Goal: Task Accomplishment & Management: Manage account settings

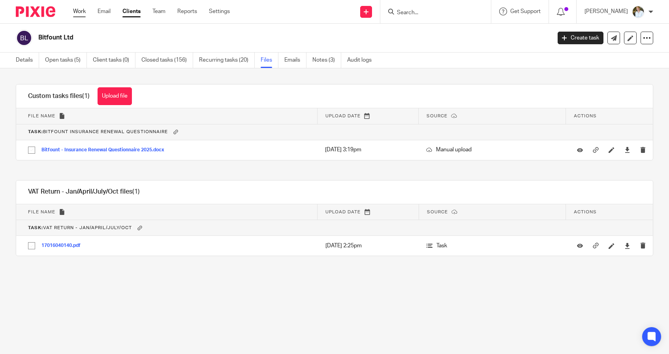
click at [82, 11] on link "Work" at bounding box center [79, 12] width 13 height 8
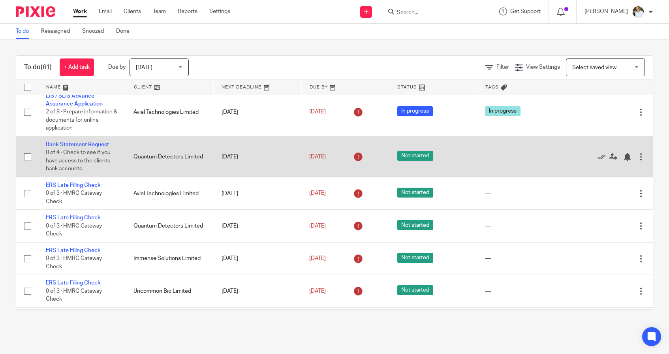
scroll to position [49, 0]
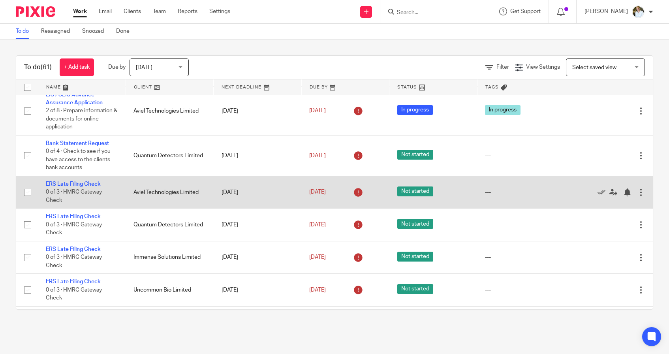
click at [30, 197] on input "checkbox" at bounding box center [27, 192] width 15 height 15
checkbox input "true"
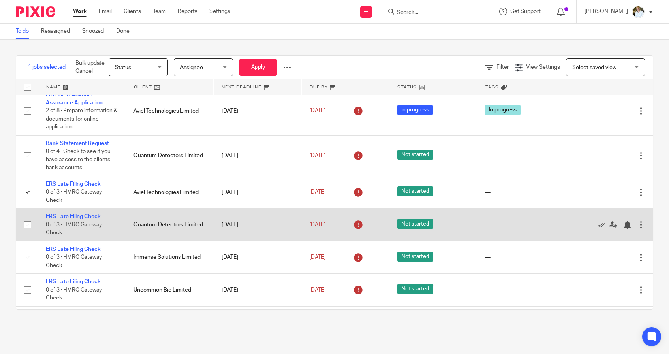
click at [27, 228] on input "checkbox" at bounding box center [27, 224] width 15 height 15
checkbox input "true"
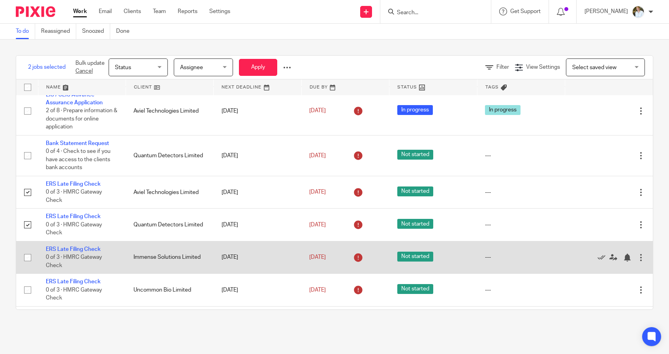
click at [25, 261] on input "checkbox" at bounding box center [27, 257] width 15 height 15
checkbox input "true"
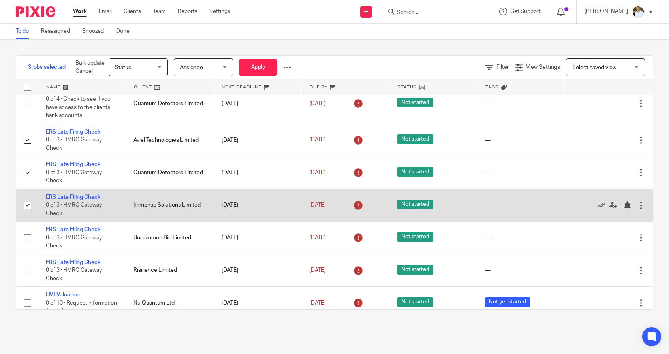
scroll to position [110, 0]
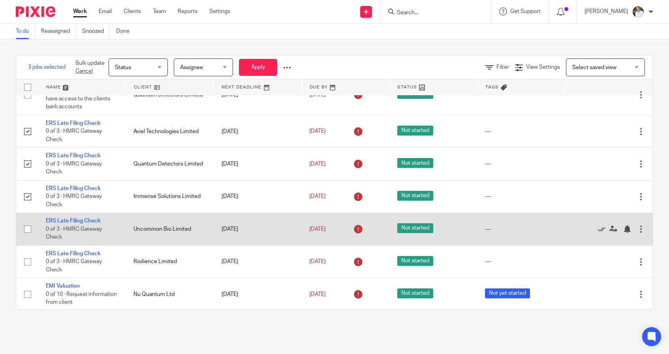
click at [28, 235] on input "checkbox" at bounding box center [27, 229] width 15 height 15
checkbox input "true"
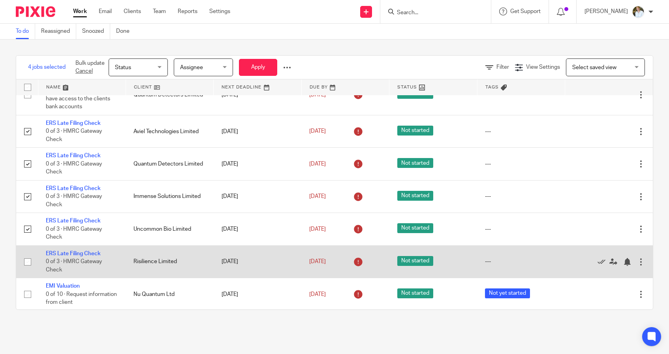
click at [25, 269] on input "checkbox" at bounding box center [27, 261] width 15 height 15
checkbox input "true"
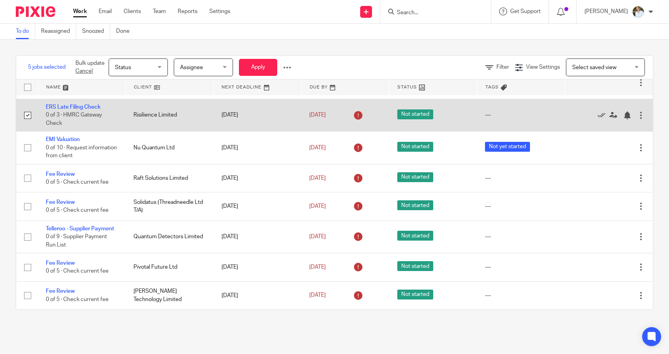
scroll to position [258, 0]
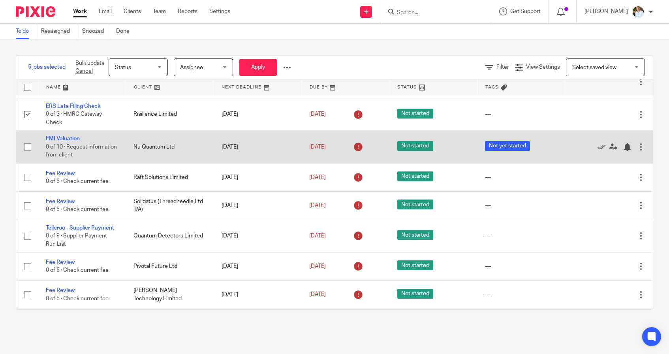
click at [30, 154] on input "checkbox" at bounding box center [27, 146] width 15 height 15
checkbox input "true"
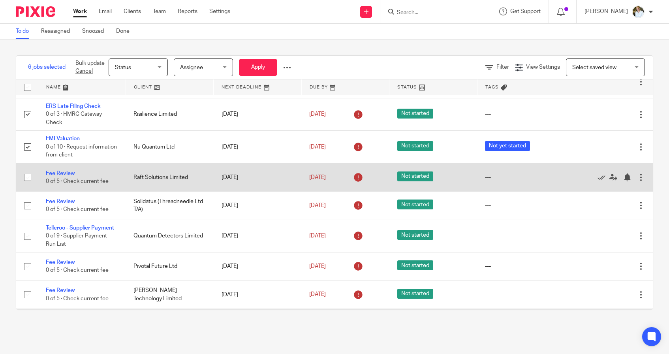
click at [26, 183] on input "checkbox" at bounding box center [27, 177] width 15 height 15
checkbox input "true"
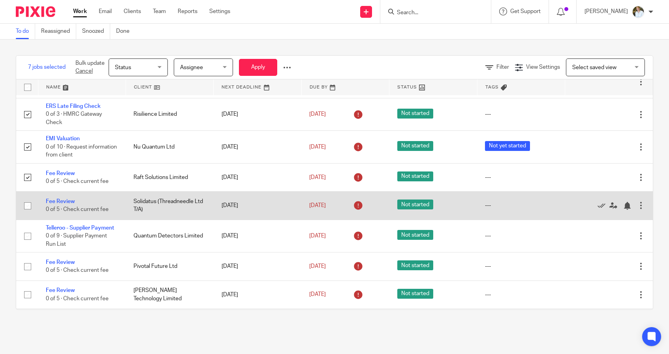
click at [27, 213] on input "checkbox" at bounding box center [27, 205] width 15 height 15
checkbox input "true"
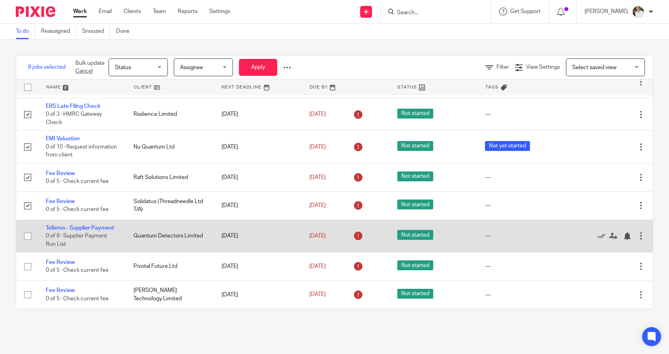
click at [28, 242] on input "checkbox" at bounding box center [27, 236] width 15 height 15
checkbox input "true"
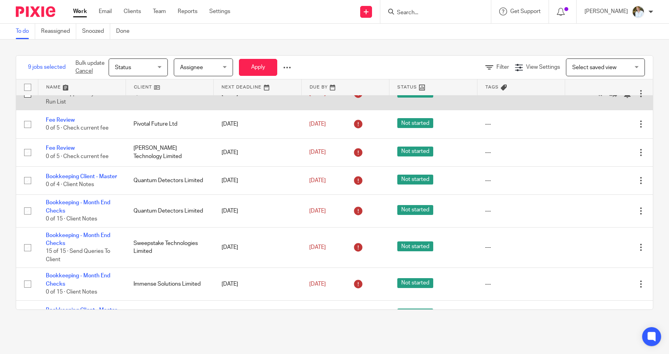
scroll to position [408, 0]
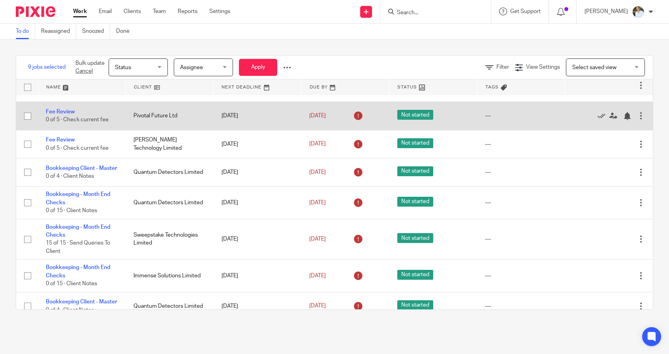
click at [27, 124] on input "checkbox" at bounding box center [27, 116] width 15 height 15
checkbox input "true"
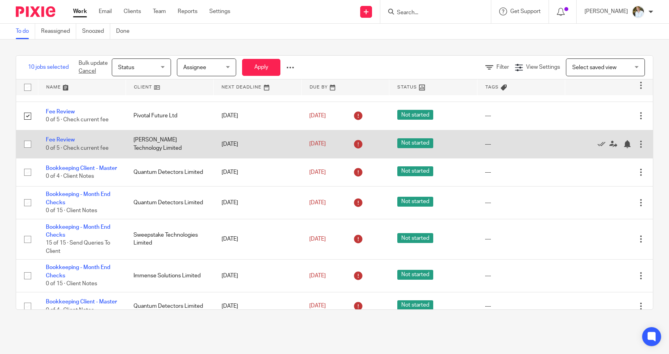
click at [28, 152] on input "checkbox" at bounding box center [27, 144] width 15 height 15
checkbox input "true"
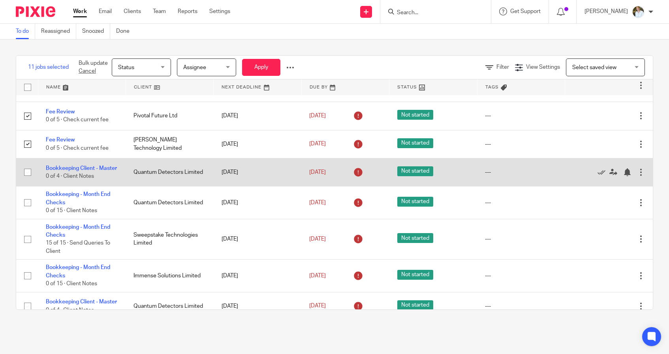
click at [27, 180] on input "checkbox" at bounding box center [27, 172] width 15 height 15
checkbox input "true"
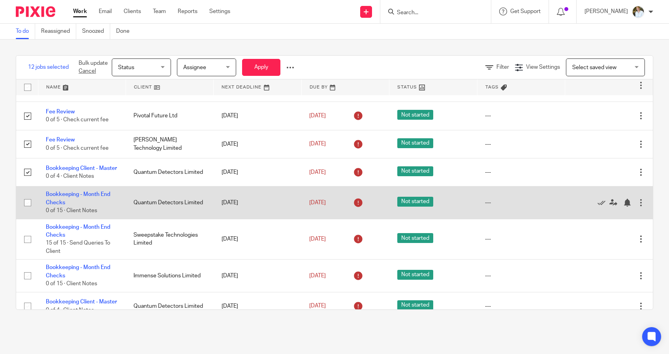
click at [26, 210] on input "checkbox" at bounding box center [27, 202] width 15 height 15
checkbox input "true"
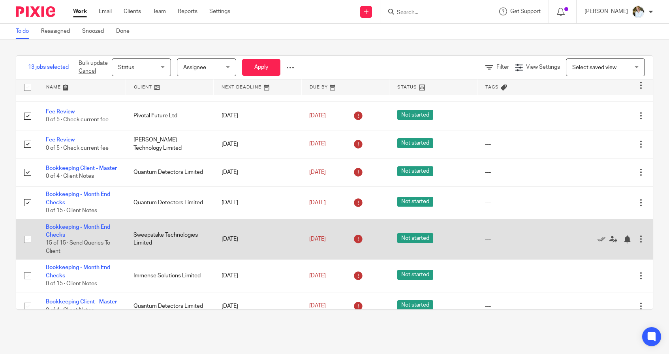
click at [26, 247] on input "checkbox" at bounding box center [27, 239] width 15 height 15
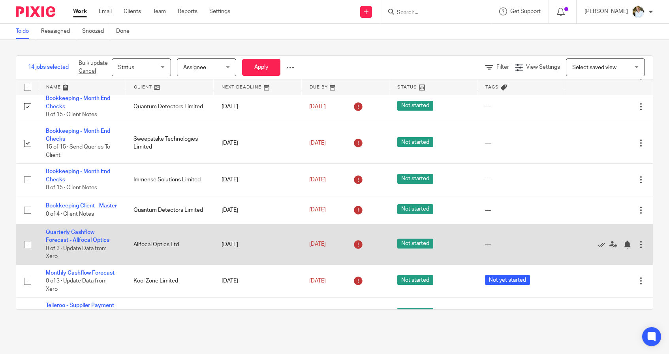
scroll to position [505, 0]
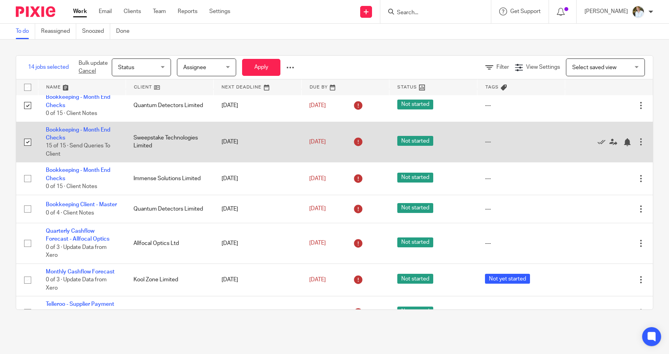
click at [26, 150] on input "checkbox" at bounding box center [27, 142] width 15 height 15
checkbox input "true"
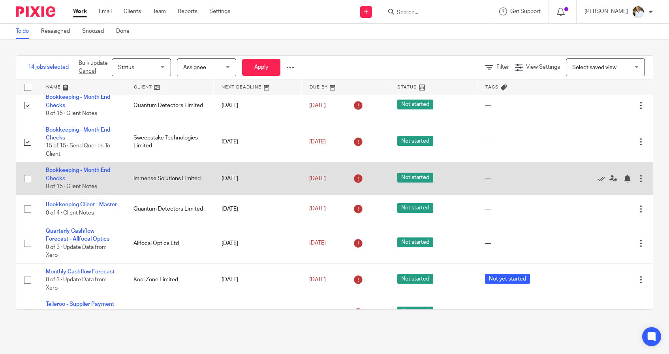
click at [30, 186] on input "checkbox" at bounding box center [27, 178] width 15 height 15
checkbox input "true"
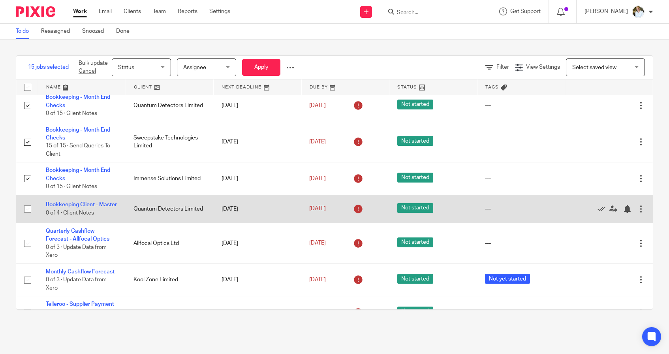
click at [26, 217] on input "checkbox" at bounding box center [27, 209] width 15 height 15
checkbox input "true"
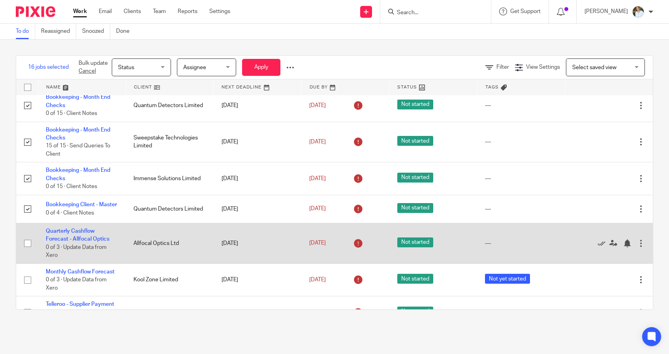
click at [24, 251] on input "checkbox" at bounding box center [27, 243] width 15 height 15
checkbox input "true"
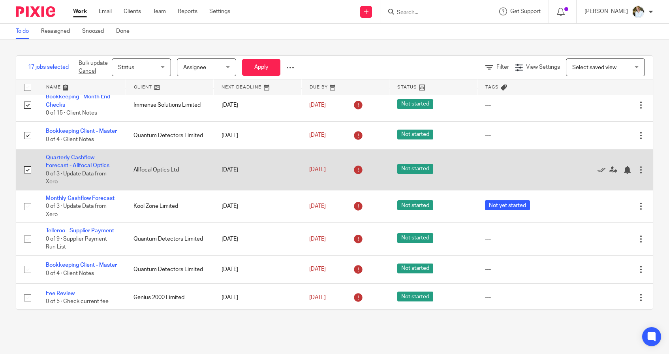
scroll to position [597, 0]
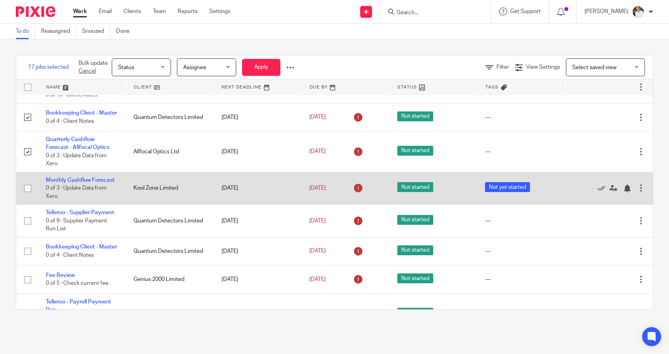
click at [29, 196] on input "checkbox" at bounding box center [27, 188] width 15 height 15
checkbox input "true"
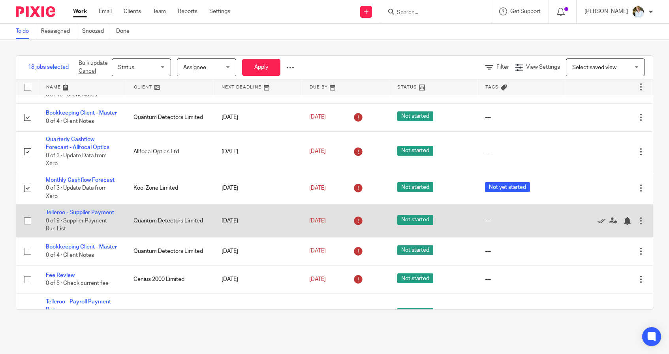
click at [27, 228] on input "checkbox" at bounding box center [27, 220] width 15 height 15
checkbox input "true"
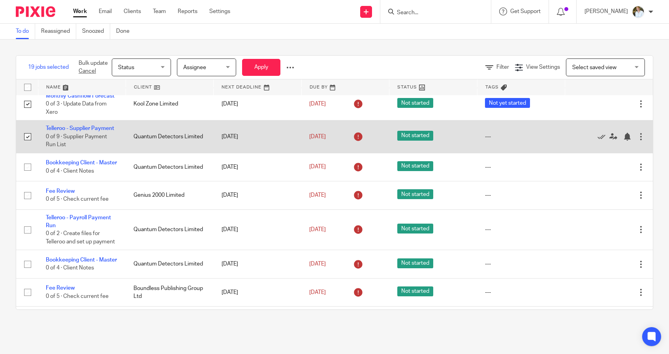
scroll to position [693, 0]
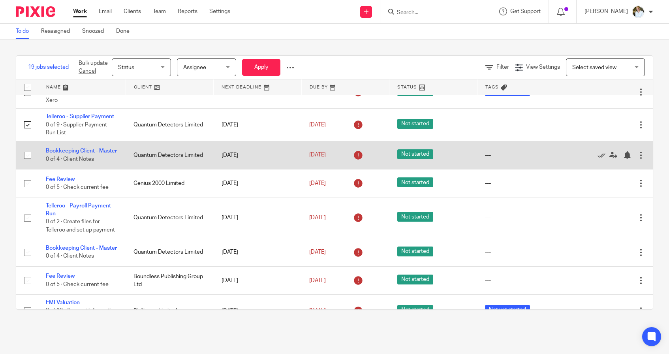
click at [28, 163] on input "checkbox" at bounding box center [27, 155] width 15 height 15
checkbox input "true"
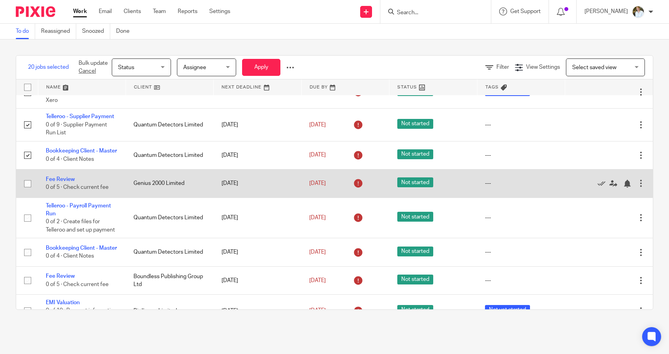
click at [27, 191] on input "checkbox" at bounding box center [27, 183] width 15 height 15
checkbox input "true"
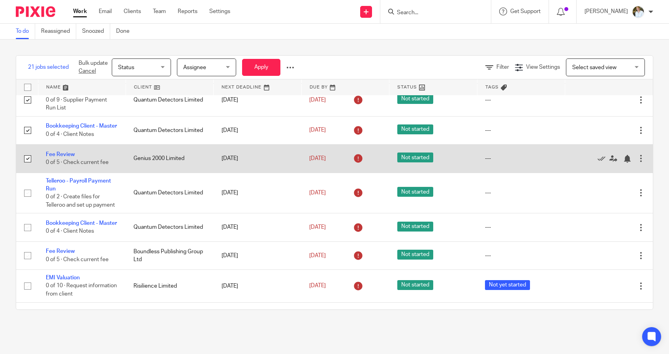
scroll to position [719, 0]
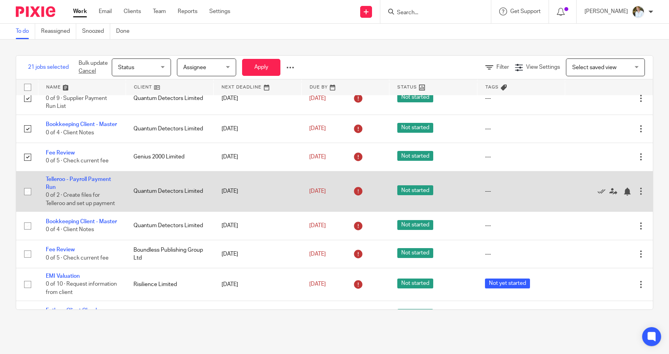
click at [27, 199] on input "checkbox" at bounding box center [27, 191] width 15 height 15
checkbox input "true"
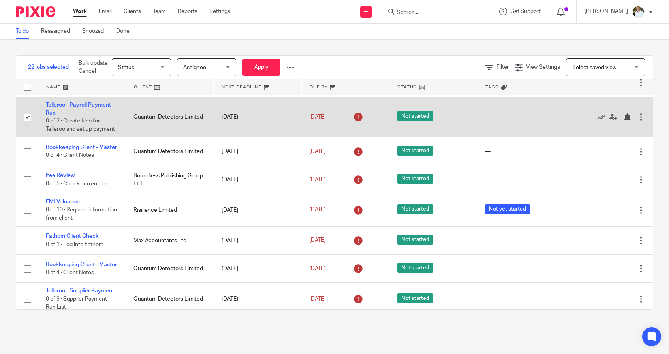
scroll to position [801, 0]
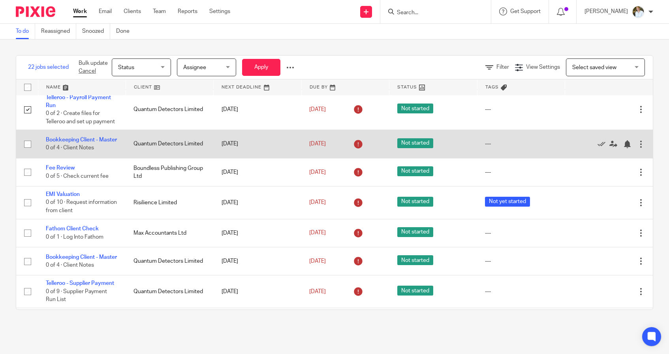
click at [29, 152] on input "checkbox" at bounding box center [27, 144] width 15 height 15
checkbox input "true"
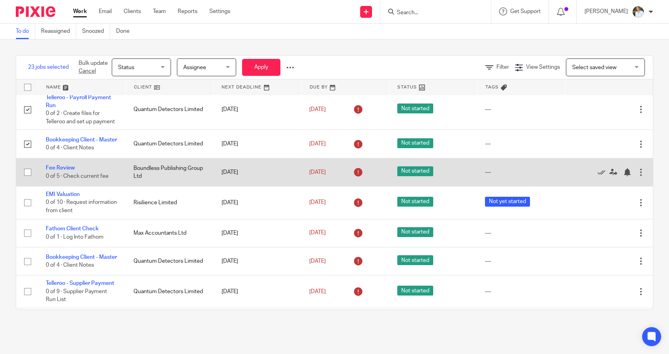
click at [26, 180] on input "checkbox" at bounding box center [27, 172] width 15 height 15
checkbox input "true"
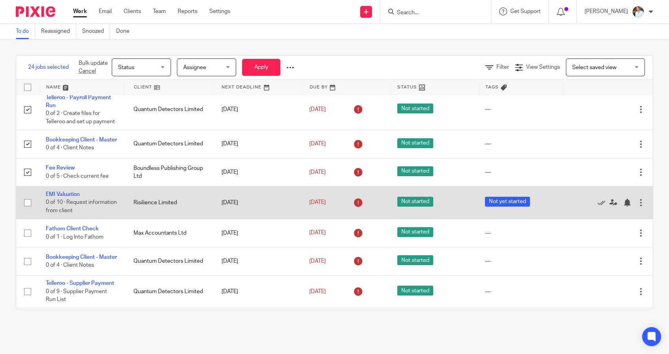
click at [25, 210] on input "checkbox" at bounding box center [27, 202] width 15 height 15
checkbox input "true"
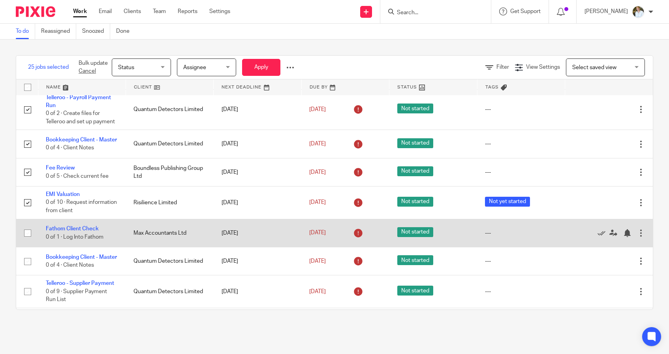
click at [29, 241] on input "checkbox" at bounding box center [27, 233] width 15 height 15
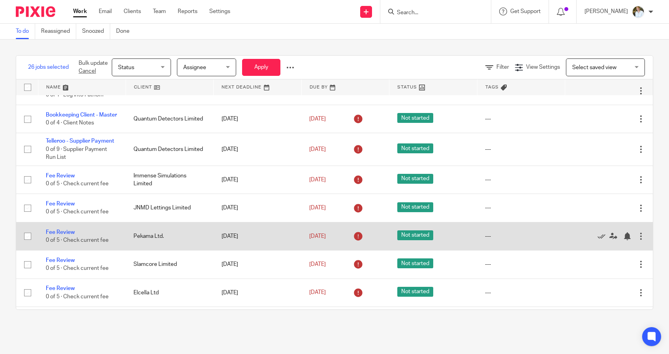
scroll to position [944, 0]
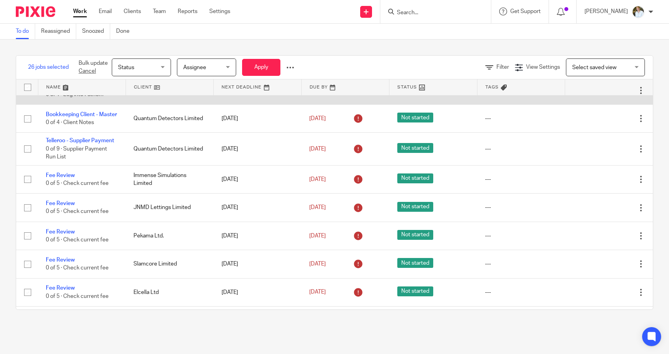
click at [27, 98] on input "checkbox" at bounding box center [27, 90] width 15 height 15
checkbox input "false"
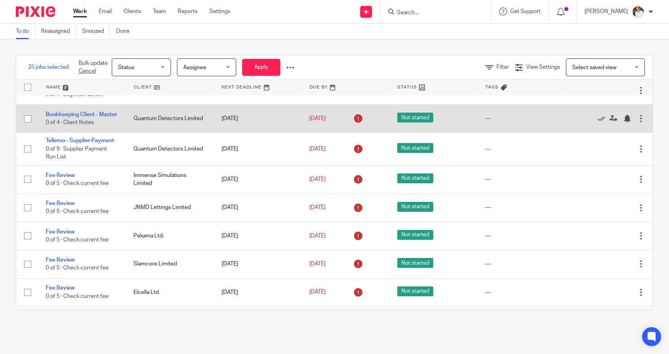
click at [25, 126] on input "checkbox" at bounding box center [27, 118] width 15 height 15
checkbox input "true"
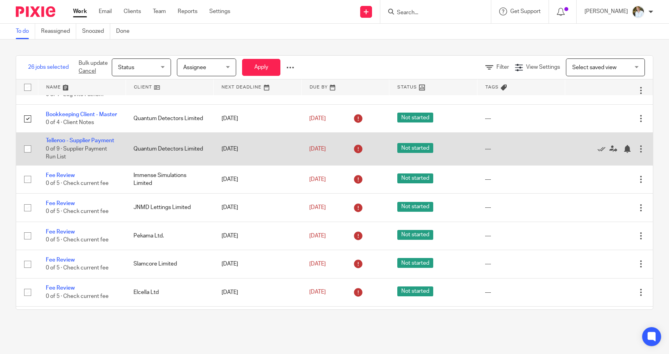
click at [27, 156] on input "checkbox" at bounding box center [27, 148] width 15 height 15
checkbox input "true"
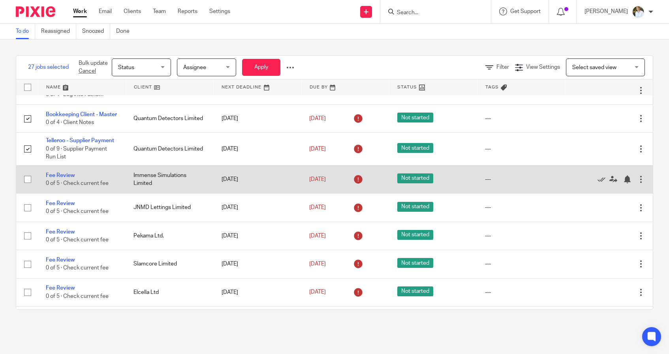
click at [29, 187] on input "checkbox" at bounding box center [27, 179] width 15 height 15
checkbox input "true"
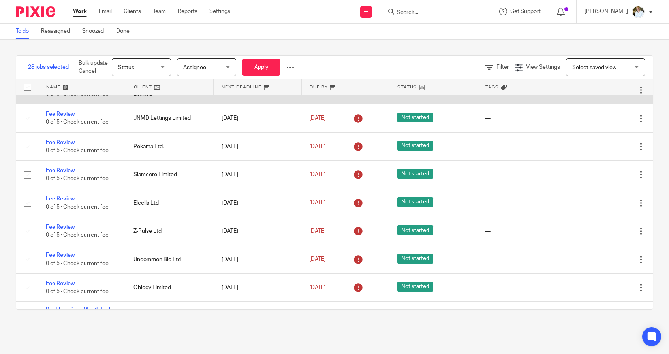
scroll to position [1042, 0]
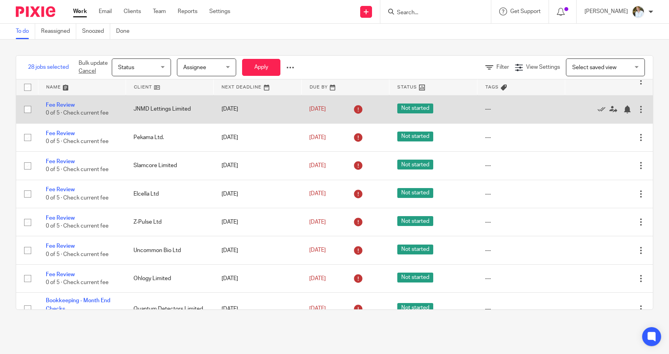
click at [28, 117] on input "checkbox" at bounding box center [27, 109] width 15 height 15
checkbox input "true"
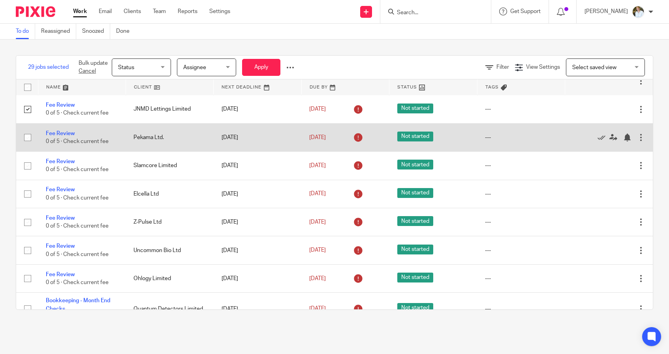
click at [26, 145] on input "checkbox" at bounding box center [27, 137] width 15 height 15
checkbox input "true"
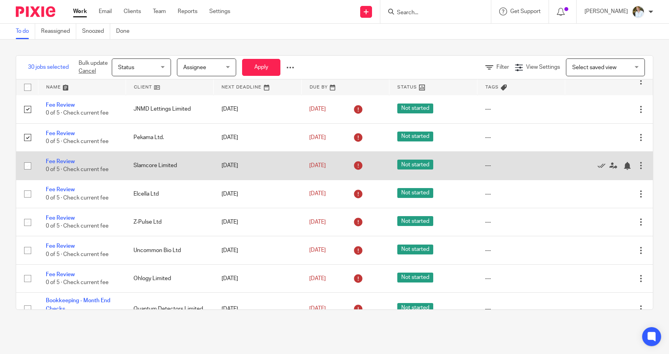
click at [28, 173] on input "checkbox" at bounding box center [27, 165] width 15 height 15
checkbox input "true"
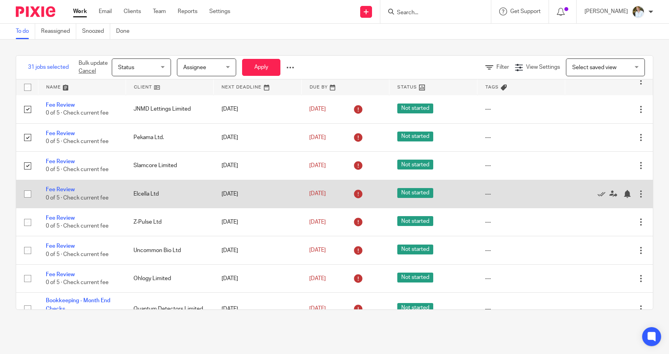
click at [28, 202] on input "checkbox" at bounding box center [27, 193] width 15 height 15
checkbox input "true"
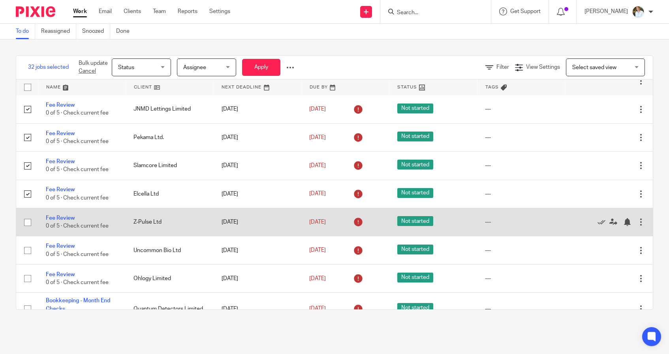
click at [28, 230] on input "checkbox" at bounding box center [27, 222] width 15 height 15
checkbox input "true"
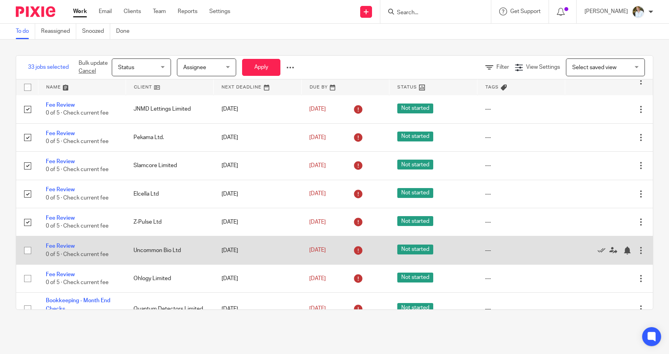
click at [31, 258] on input "checkbox" at bounding box center [27, 250] width 15 height 15
checkbox input "true"
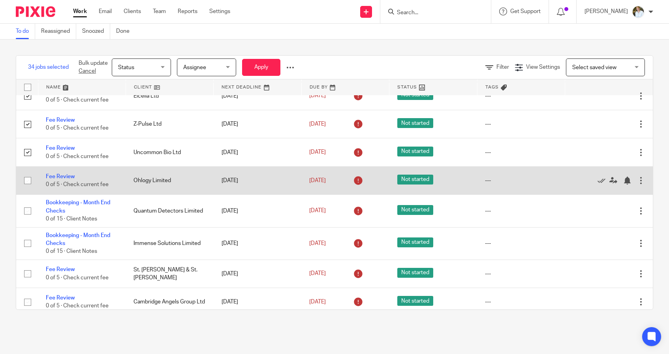
scroll to position [1141, 0]
click at [27, 188] on input "checkbox" at bounding box center [27, 180] width 15 height 15
checkbox input "true"
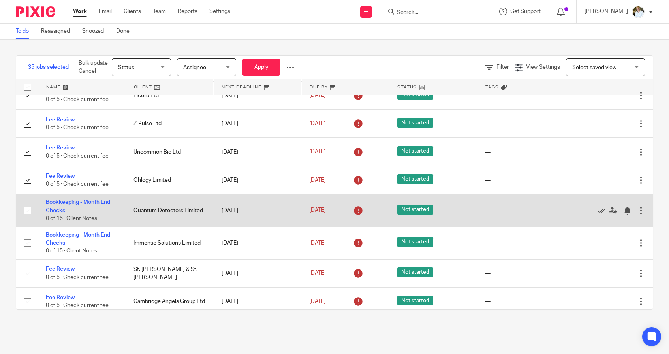
click at [29, 218] on input "checkbox" at bounding box center [27, 210] width 15 height 15
checkbox input "true"
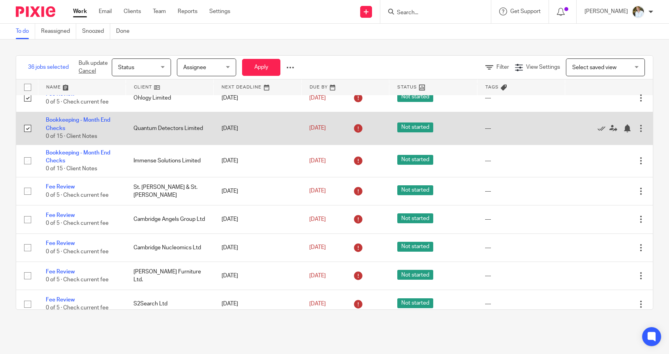
scroll to position [1224, 0]
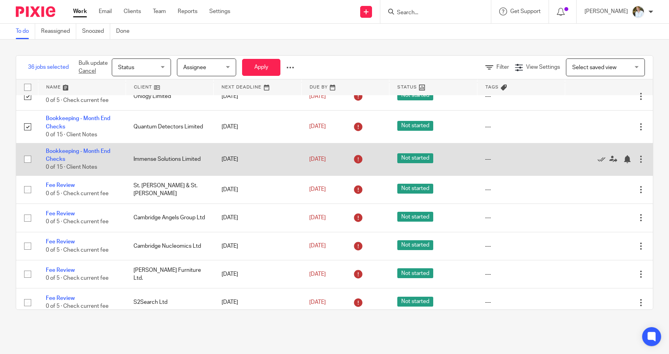
click at [26, 167] on input "checkbox" at bounding box center [27, 159] width 15 height 15
checkbox input "true"
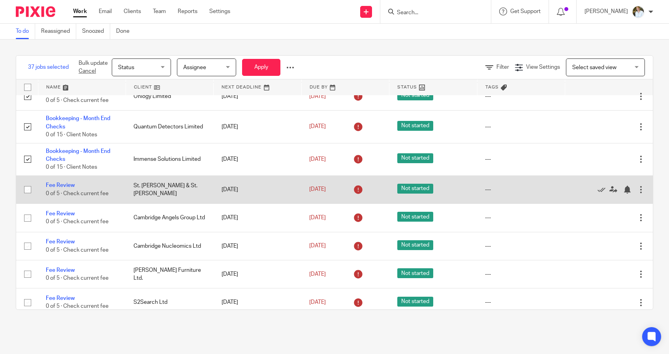
click at [26, 197] on input "checkbox" at bounding box center [27, 189] width 15 height 15
checkbox input "true"
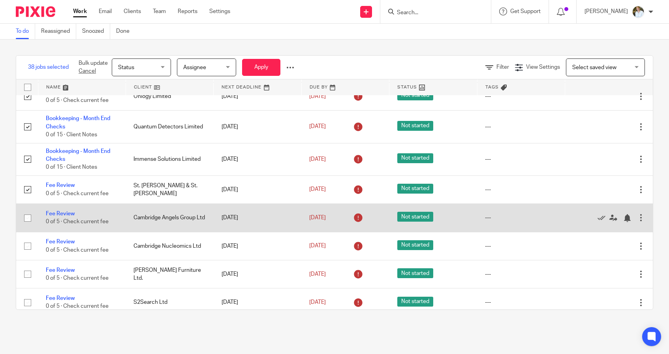
click at [26, 226] on input "checkbox" at bounding box center [27, 218] width 15 height 15
checkbox input "true"
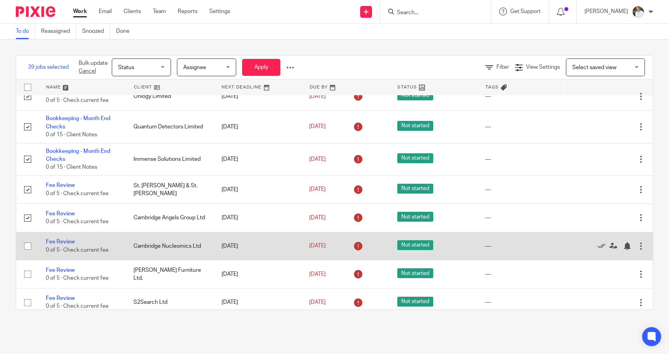
click at [26, 254] on input "checkbox" at bounding box center [27, 246] width 15 height 15
checkbox input "true"
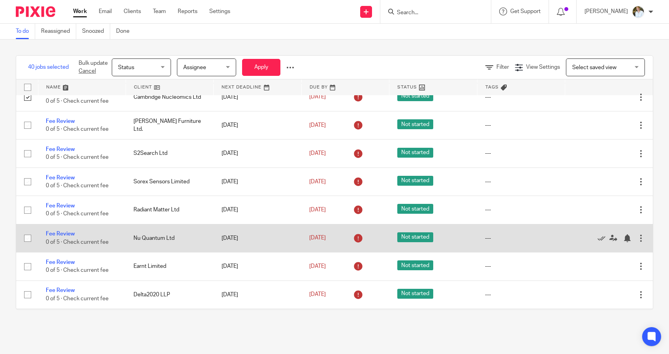
scroll to position [1380, 0]
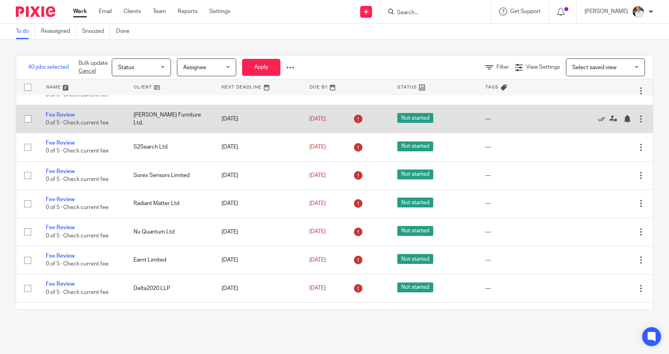
click at [28, 126] on input "checkbox" at bounding box center [27, 118] width 15 height 15
checkbox input "true"
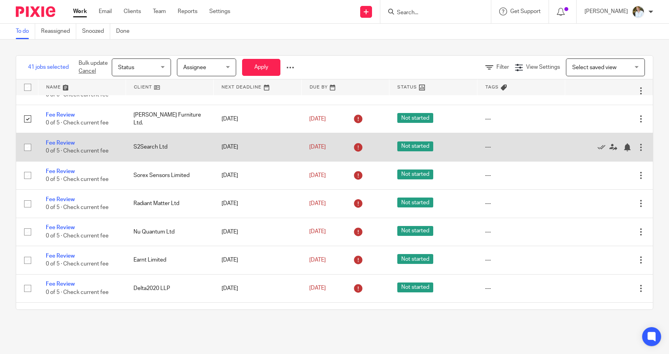
click at [26, 155] on input "checkbox" at bounding box center [27, 147] width 15 height 15
checkbox input "true"
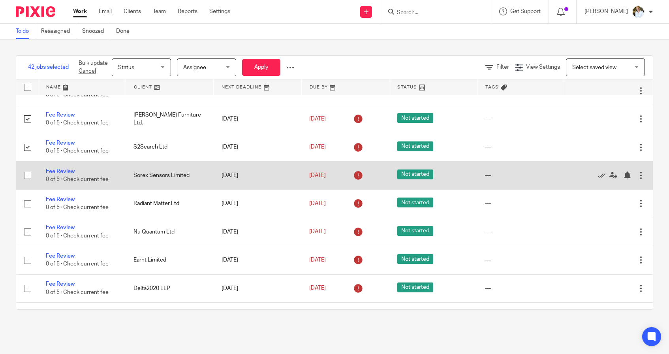
click at [26, 183] on input "checkbox" at bounding box center [27, 175] width 15 height 15
checkbox input "true"
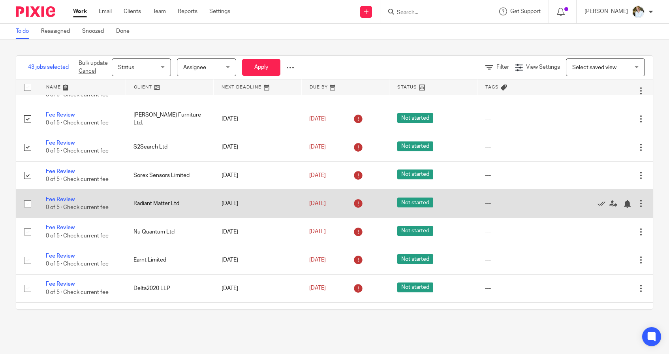
click at [29, 211] on input "checkbox" at bounding box center [27, 203] width 15 height 15
checkbox input "true"
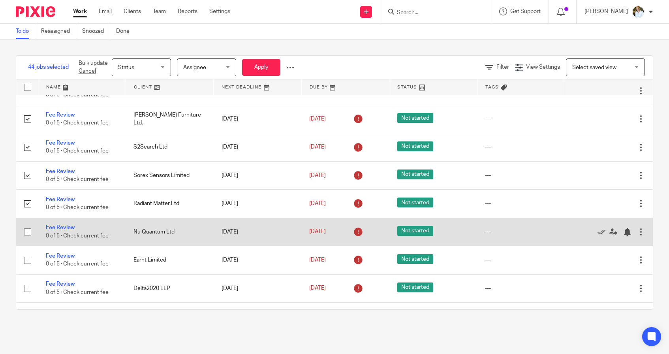
click at [27, 239] on input "checkbox" at bounding box center [27, 231] width 15 height 15
checkbox input "true"
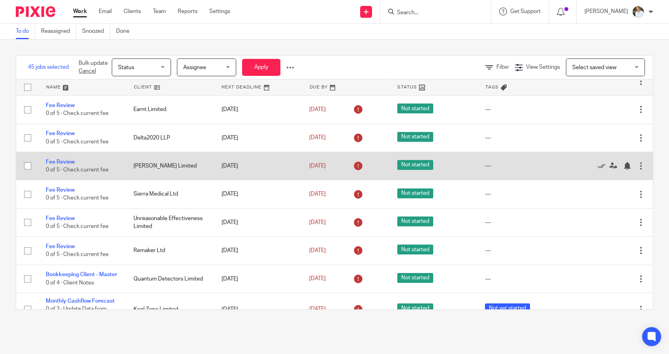
scroll to position [1527, 0]
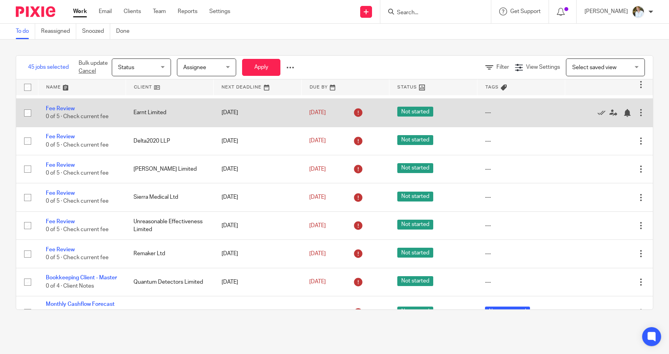
click at [28, 121] on input "checkbox" at bounding box center [27, 112] width 15 height 15
checkbox input "true"
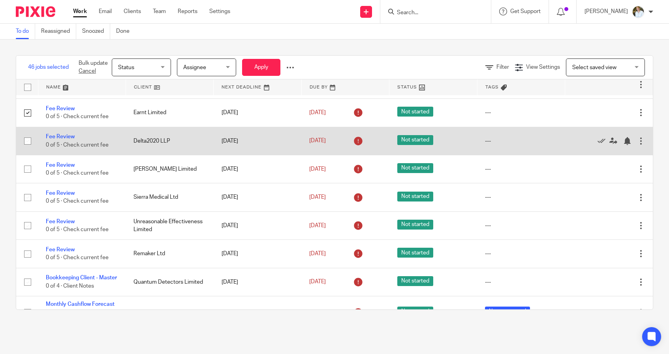
click at [28, 149] on input "checkbox" at bounding box center [27, 141] width 15 height 15
checkbox input "true"
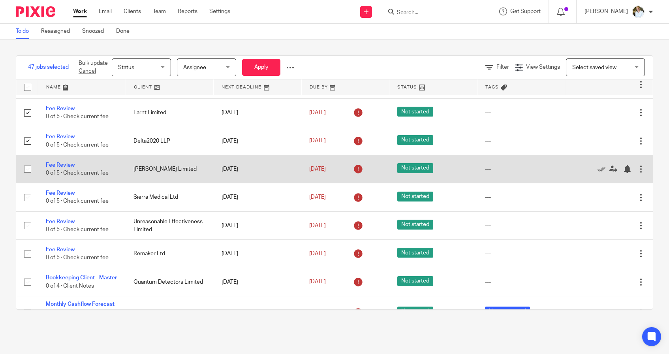
click at [30, 177] on input "checkbox" at bounding box center [27, 169] width 15 height 15
checkbox input "true"
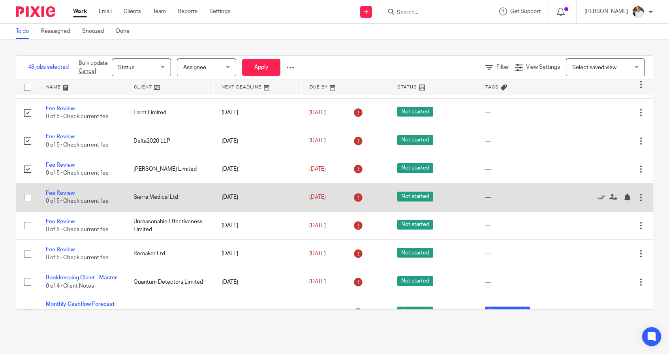
click at [28, 205] on input "checkbox" at bounding box center [27, 197] width 15 height 15
checkbox input "true"
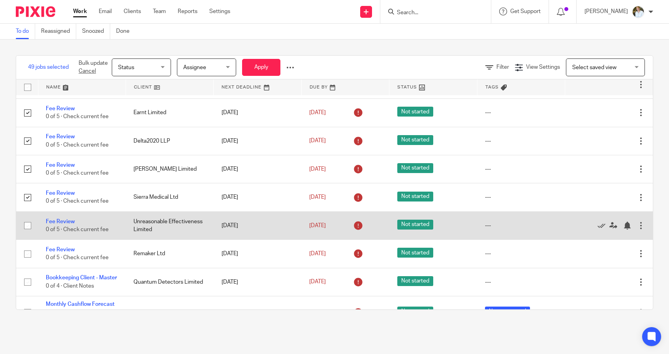
click at [26, 233] on input "checkbox" at bounding box center [27, 225] width 15 height 15
checkbox input "true"
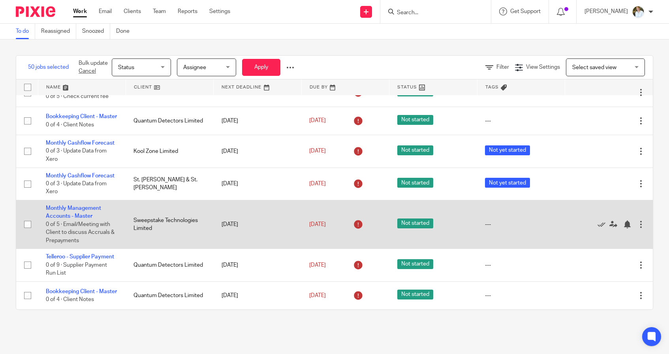
scroll to position [1700, 0]
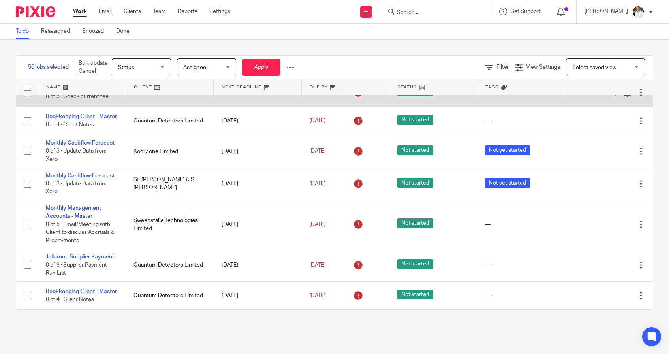
click at [27, 100] on input "checkbox" at bounding box center [27, 92] width 15 height 15
checkbox input "true"
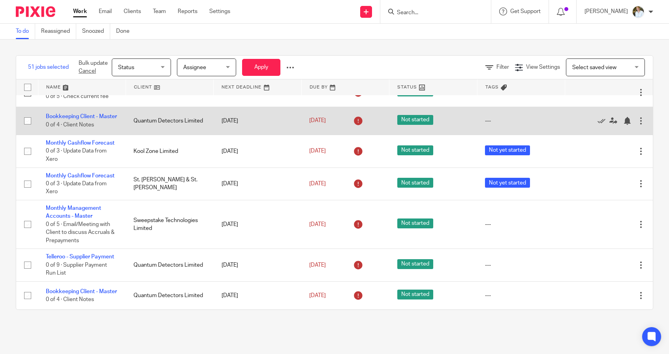
click at [25, 128] on input "checkbox" at bounding box center [27, 120] width 15 height 15
checkbox input "true"
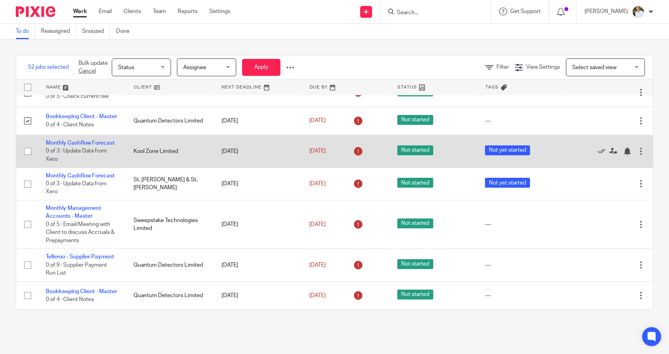
click at [27, 159] on input "checkbox" at bounding box center [27, 151] width 15 height 15
checkbox input "true"
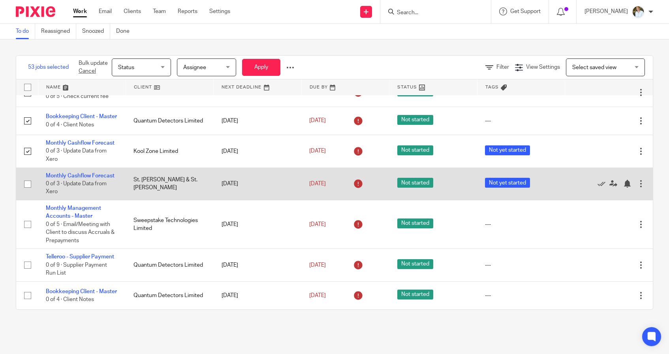
click at [26, 192] on input "checkbox" at bounding box center [27, 184] width 15 height 15
checkbox input "true"
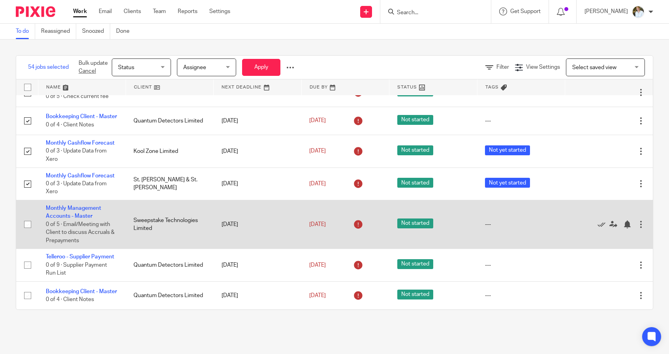
click at [29, 232] on input "checkbox" at bounding box center [27, 224] width 15 height 15
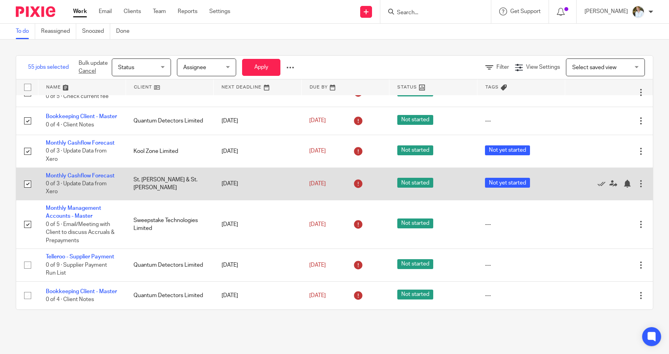
scroll to position [1742, 0]
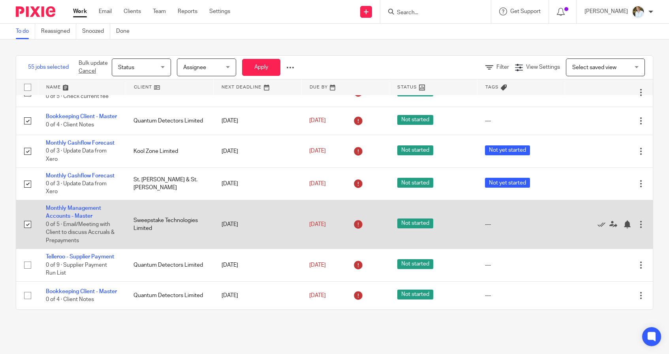
click at [30, 217] on input "checkbox" at bounding box center [27, 224] width 15 height 15
checkbox input "false"
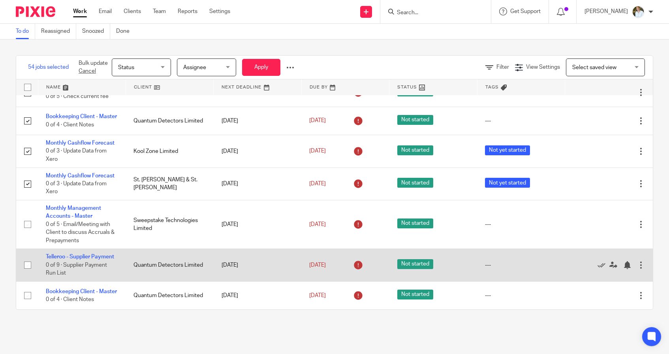
click at [29, 268] on input "checkbox" at bounding box center [27, 265] width 15 height 15
checkbox input "true"
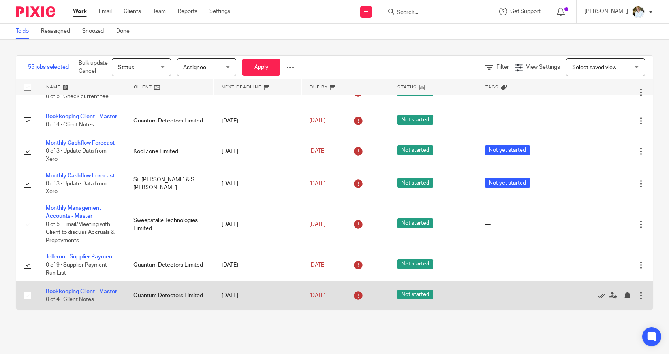
click at [27, 297] on input "checkbox" at bounding box center [27, 295] width 15 height 15
checkbox input "true"
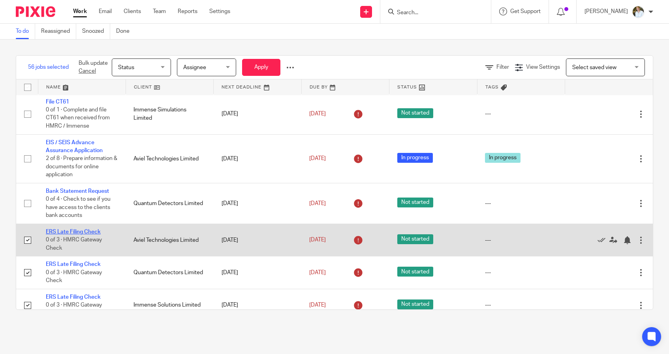
scroll to position [0, 0]
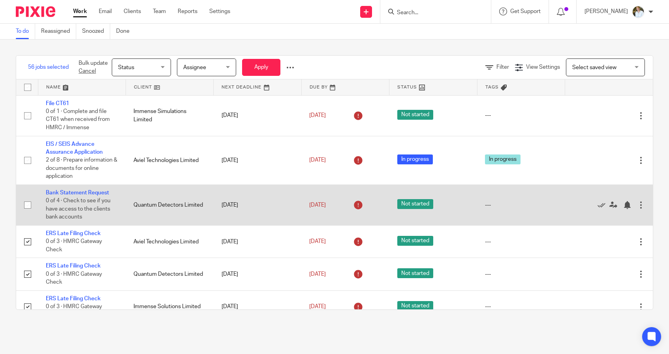
click at [28, 207] on input "checkbox" at bounding box center [27, 205] width 15 height 15
checkbox input "true"
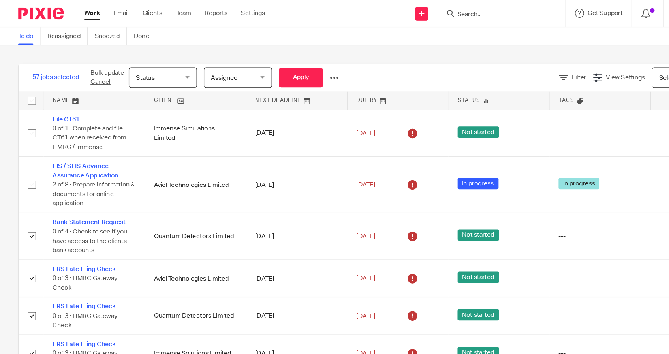
click at [292, 66] on div at bounding box center [290, 68] width 8 height 8
click at [271, 96] on button "Delete" at bounding box center [272, 98] width 41 height 10
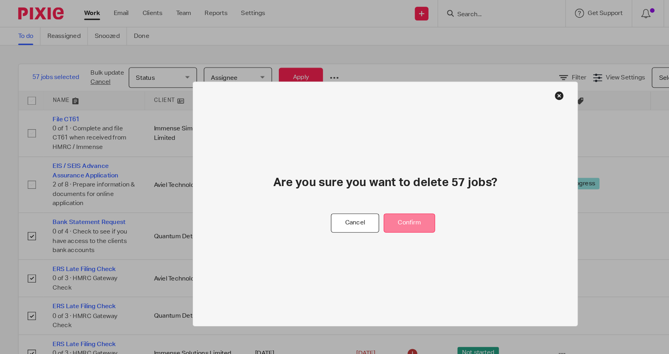
click at [361, 192] on button "Confirm" at bounding box center [355, 193] width 45 height 17
